Goal: Task Accomplishment & Management: Manage account settings

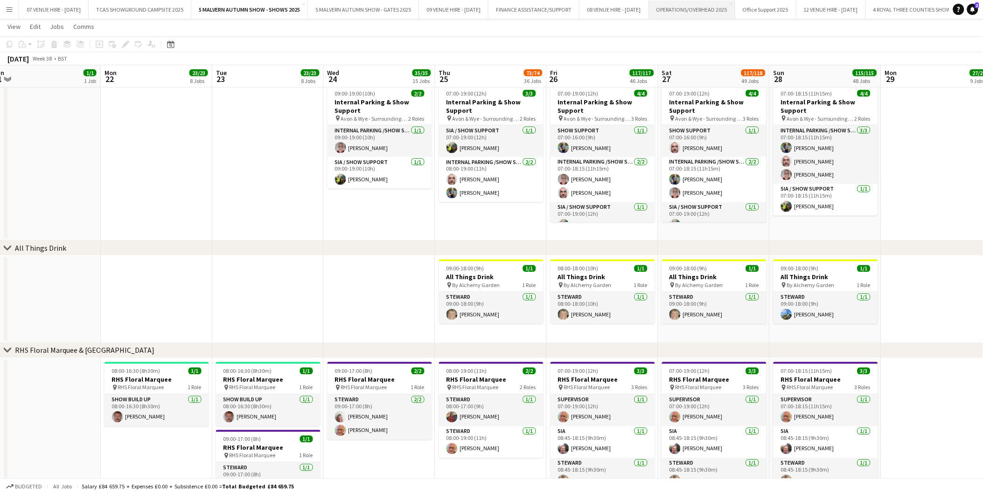
click at [716, 7] on button "OPERATIONS/OVERHEAD 2025 Close" at bounding box center [692, 9] width 86 height 18
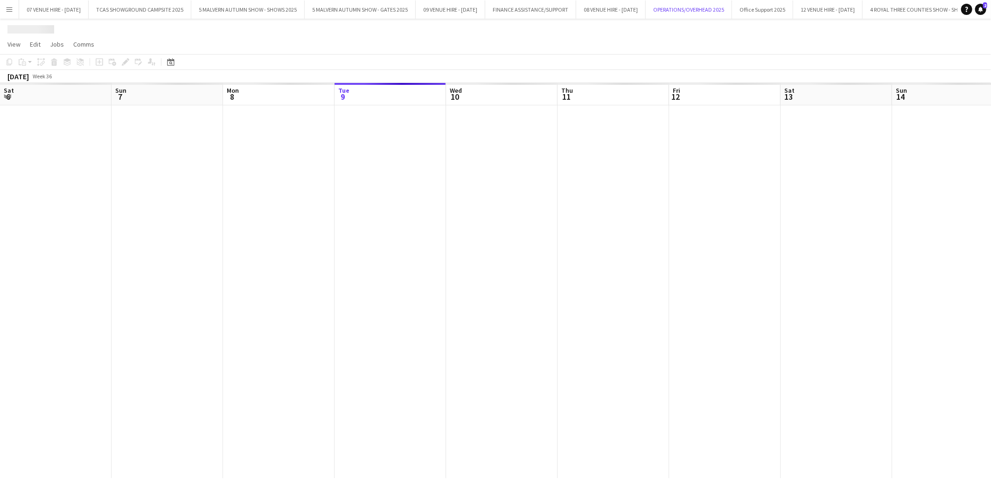
scroll to position [0, 223]
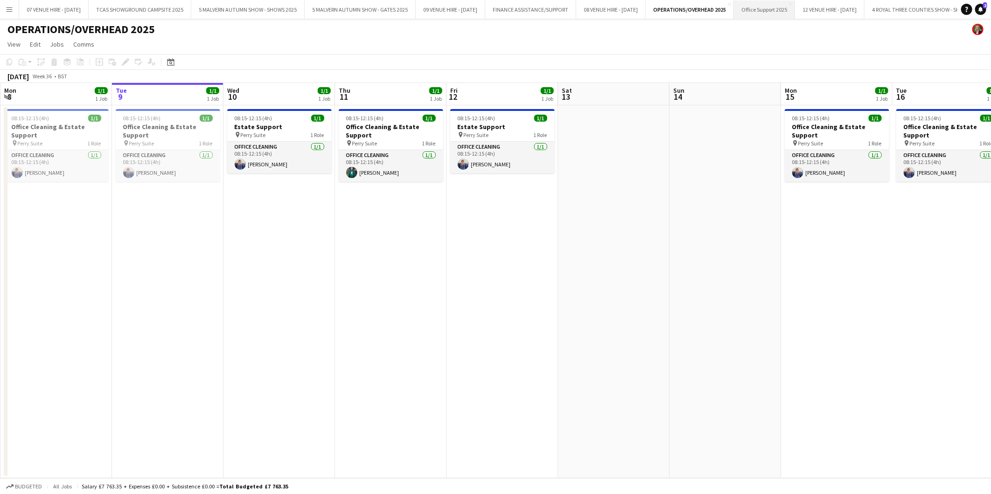
click at [794, 7] on button "Office Support 2025 Close" at bounding box center [764, 9] width 61 height 18
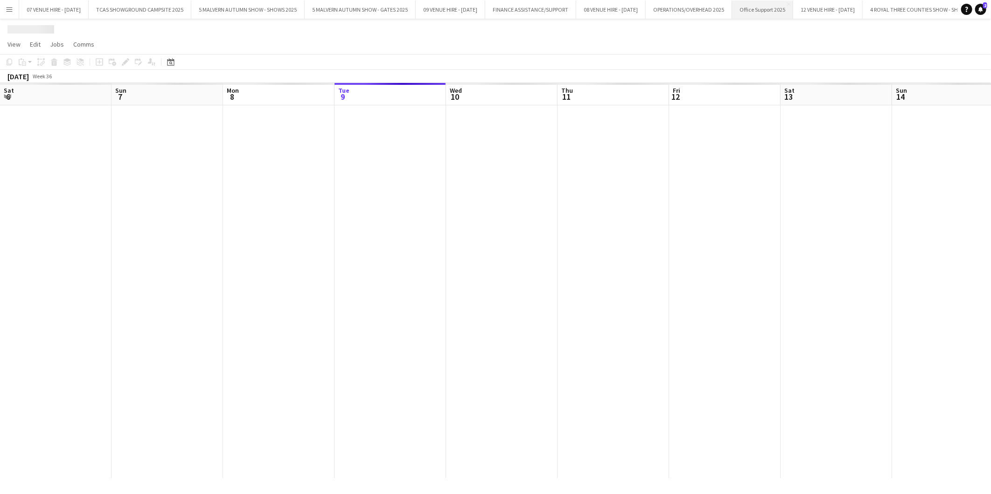
scroll to position [0, 223]
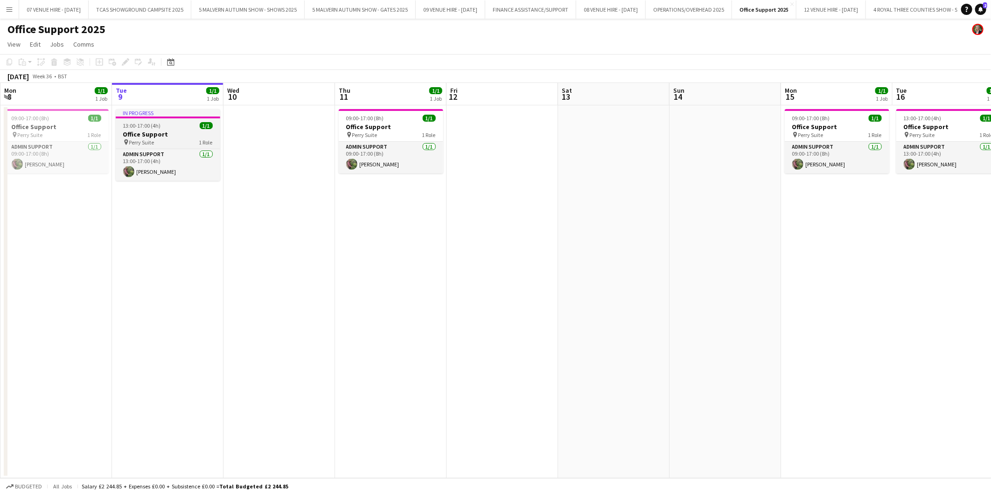
click at [150, 131] on h3 "Office Support" at bounding box center [168, 134] width 104 height 8
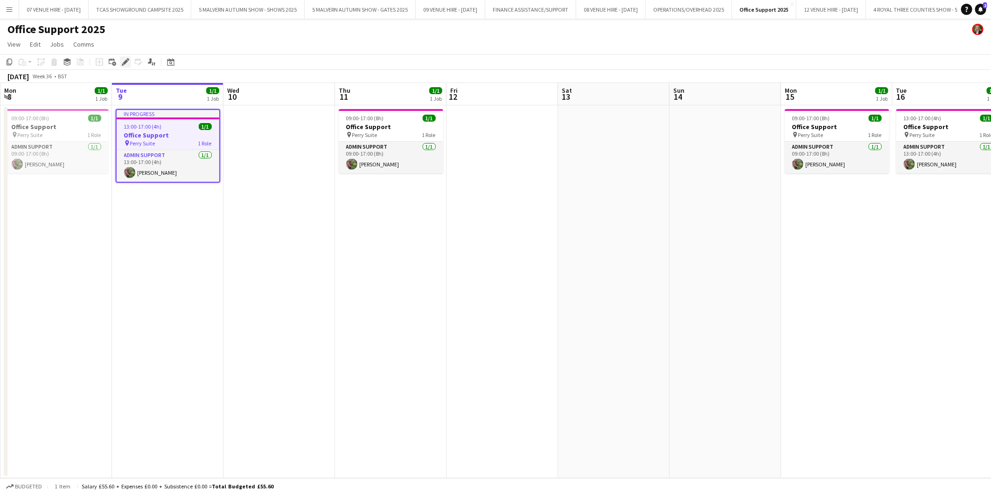
click at [126, 58] on icon "Edit" at bounding box center [125, 61] width 7 height 7
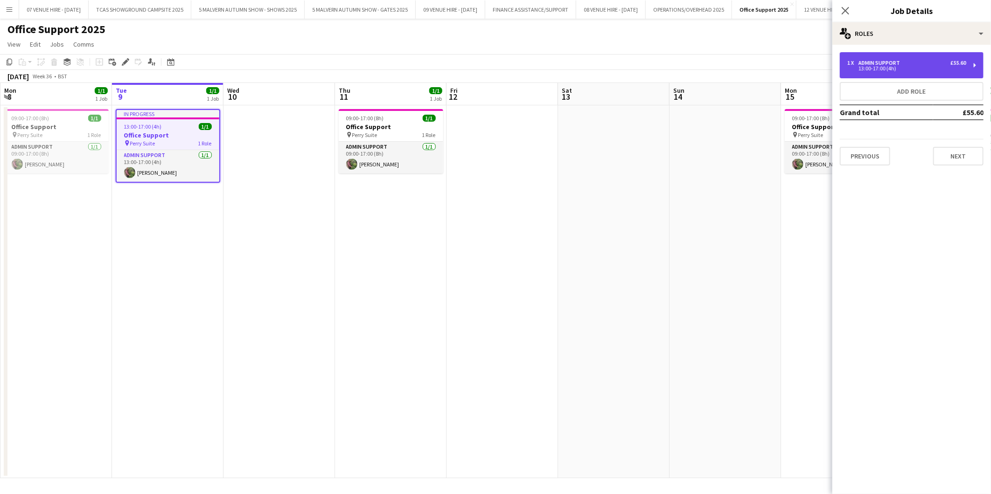
click at [853, 63] on div "1 x" at bounding box center [852, 63] width 11 height 7
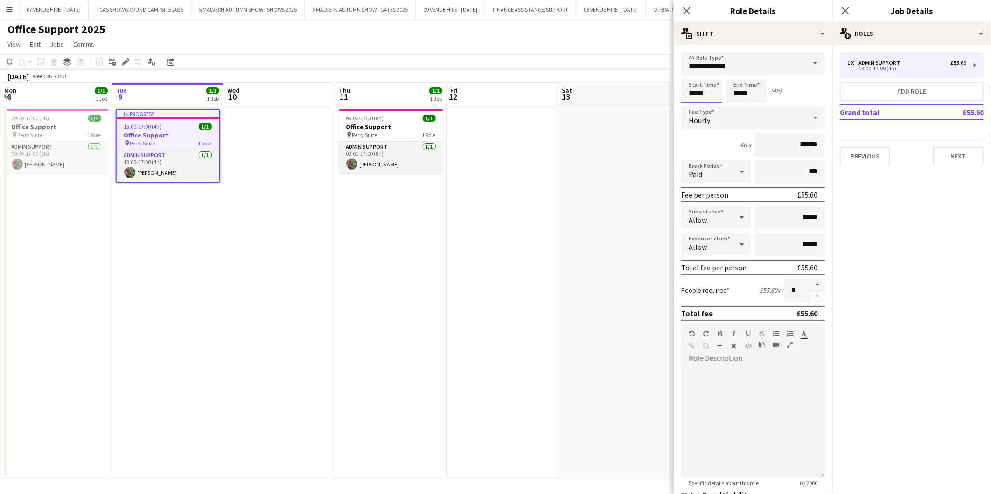
click at [717, 90] on body "Menu Boards Boards Boards All jobs Status Workforce Workforce My Workforce Recr…" at bounding box center [495, 247] width 991 height 494
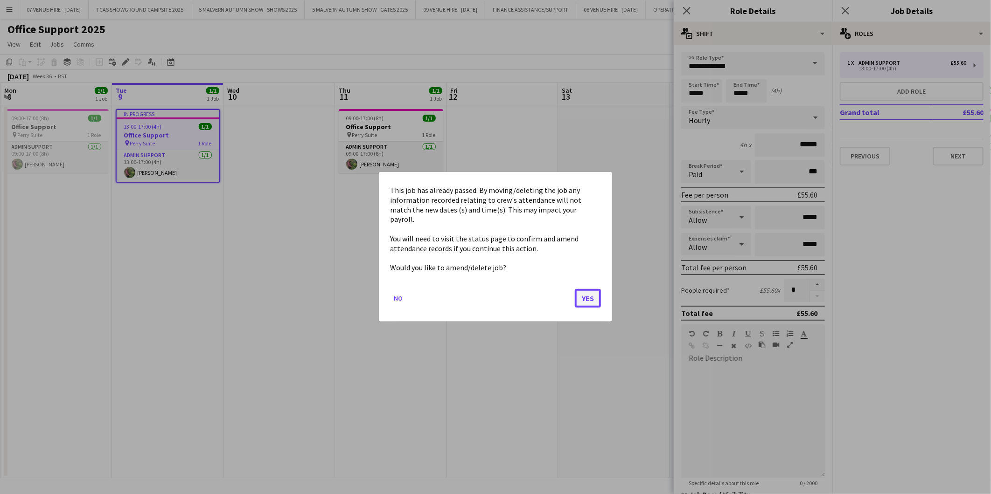
click at [585, 293] on button "Yes" at bounding box center [588, 299] width 26 height 19
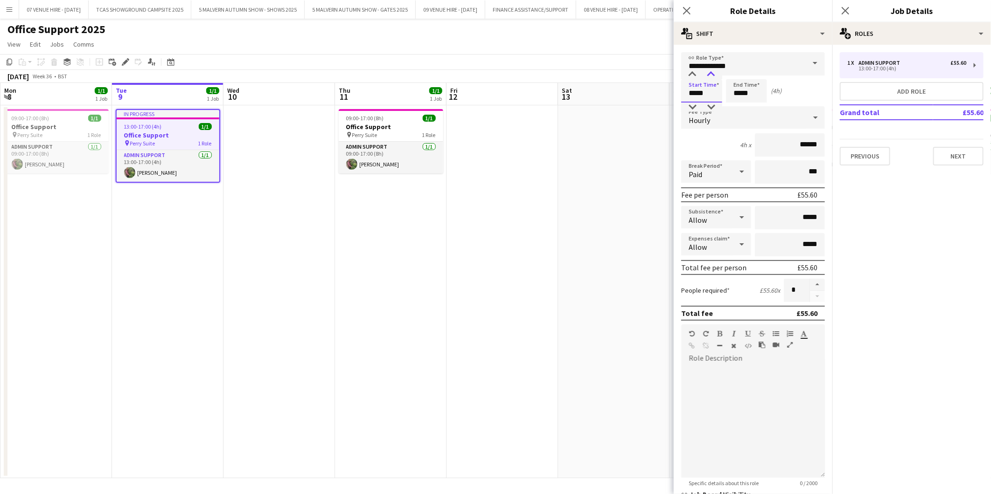
click at [714, 72] on div at bounding box center [711, 74] width 19 height 9
type input "*****"
click at [714, 72] on div at bounding box center [711, 74] width 19 height 9
click at [558, 209] on app-date-cell at bounding box center [613, 291] width 111 height 373
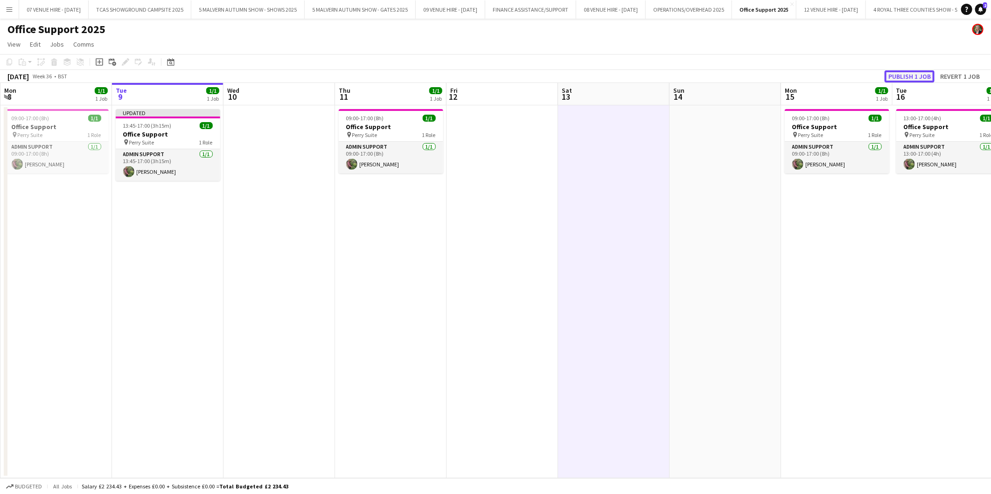
click at [902, 76] on button "Publish 1 job" at bounding box center [909, 76] width 50 height 12
